Goal: Task Accomplishment & Management: Use online tool/utility

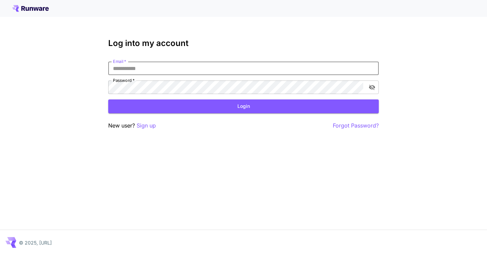
click at [141, 68] on input "Email   *" at bounding box center [243, 69] width 271 height 14
type input "**********"
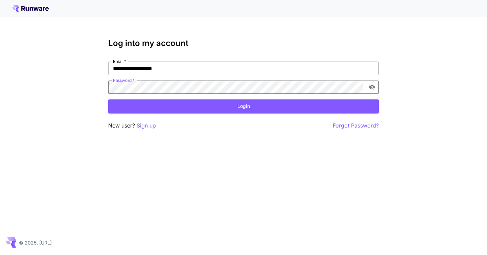
click button "Login" at bounding box center [243, 106] width 271 height 14
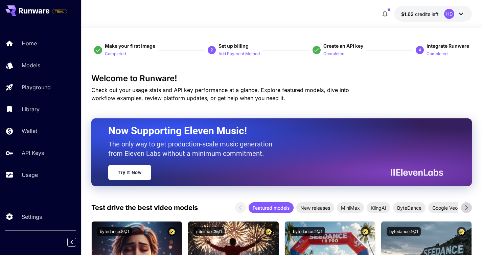
click at [284, 11] on div "$1.62 credits left HD" at bounding box center [281, 14] width 381 height 16
drag, startPoint x: 378, startPoint y: 75, endPoint x: 280, endPoint y: 74, distance: 98.1
click at [376, 74] on h3 "Welcome to Runware!" at bounding box center [281, 78] width 381 height 9
click at [32, 180] on link "Usage" at bounding box center [40, 175] width 81 height 17
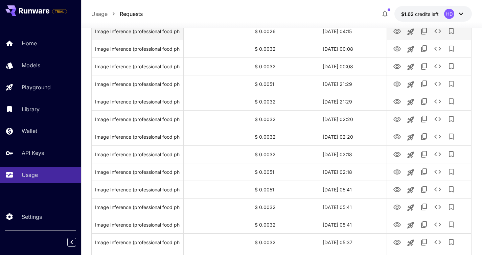
scroll to position [268, 0]
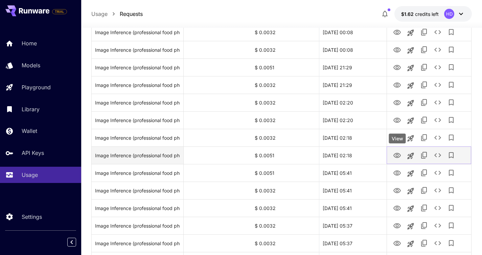
click at [397, 154] on icon "View" at bounding box center [396, 155] width 7 height 5
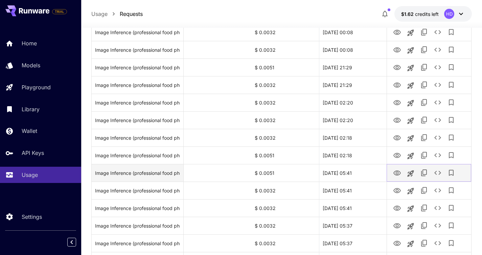
click at [397, 169] on icon "View" at bounding box center [397, 173] width 8 height 8
